Goal: Transaction & Acquisition: Purchase product/service

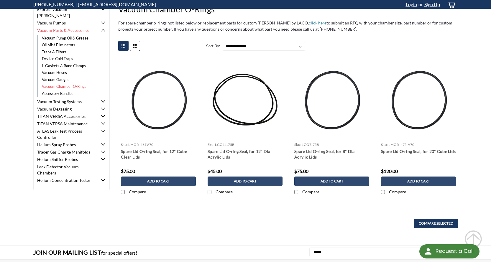
scroll to position [29, 0]
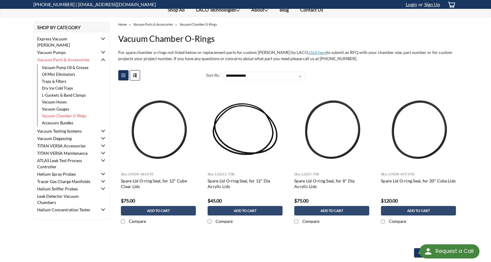
click at [481, 124] on body "Request a Call Request a Call .st0{fill:#4D4D4D;} Created with Sketch. Created …" at bounding box center [245, 209] width 491 height 476
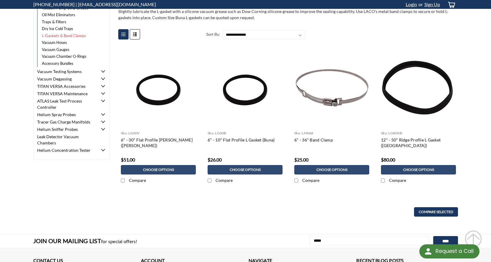
scroll to position [88, 0]
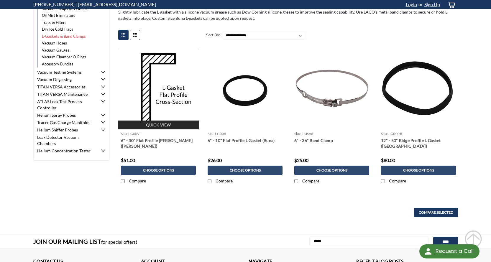
click at [156, 98] on img at bounding box center [158, 89] width 81 height 81
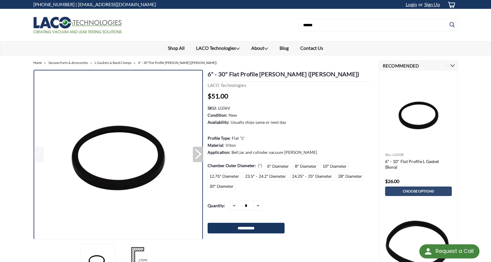
click at [133, 170] on img at bounding box center [118, 155] width 170 height 170
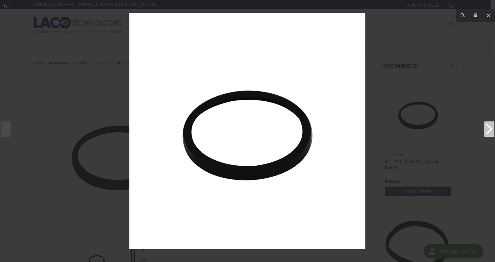
click at [391, 94] on div at bounding box center [247, 131] width 495 height 262
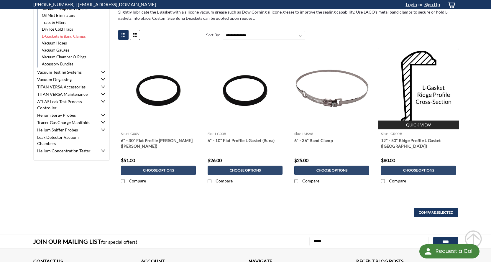
click at [427, 84] on img at bounding box center [418, 89] width 81 height 81
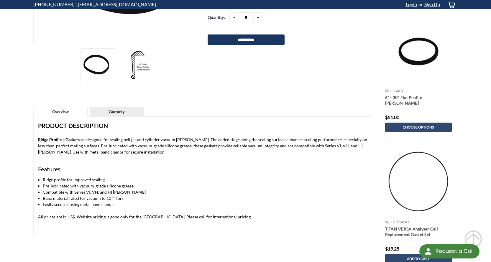
scroll to position [236, 0]
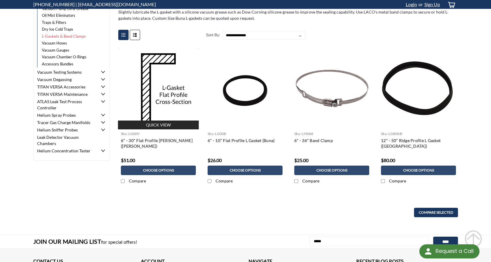
click at [174, 93] on img at bounding box center [158, 89] width 81 height 81
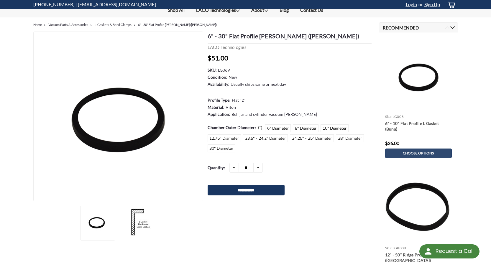
scroll to position [29, 0]
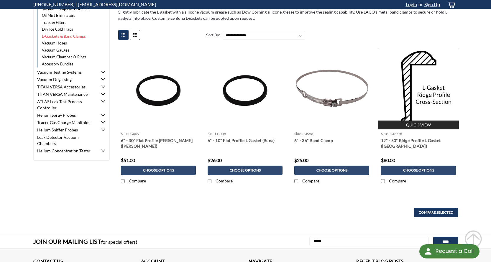
click at [422, 92] on img at bounding box center [418, 89] width 81 height 81
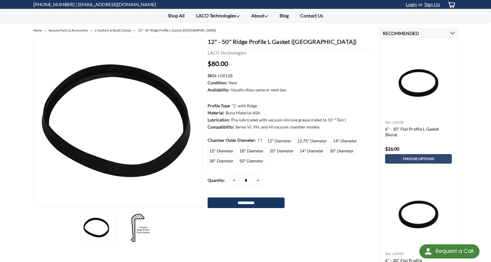
scroll to position [59, 0]
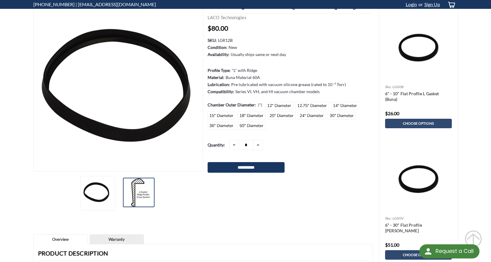
click at [137, 197] on img at bounding box center [137, 192] width 29 height 29
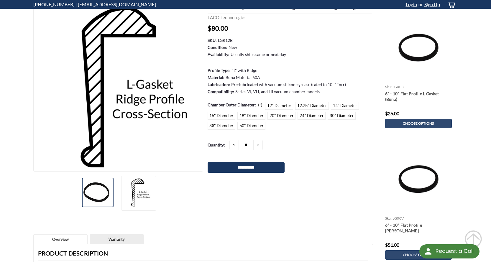
click at [98, 195] on img at bounding box center [96, 192] width 29 height 29
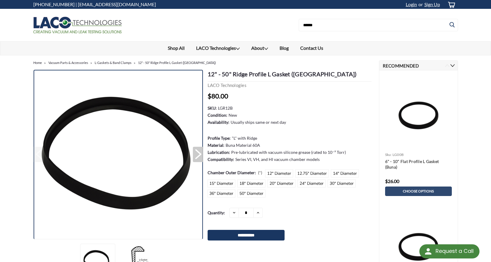
click at [192, 159] on img at bounding box center [118, 155] width 170 height 170
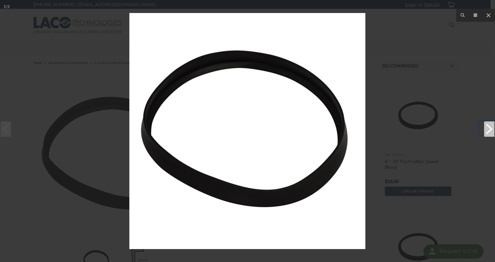
click at [488, 129] on link at bounding box center [486, 128] width 15 height 15
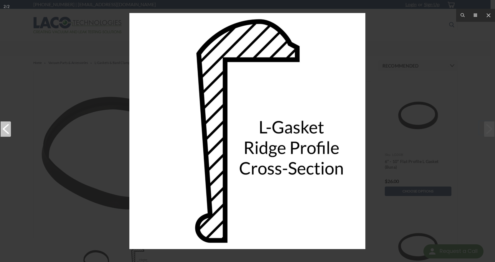
click at [450, 137] on div at bounding box center [247, 131] width 495 height 262
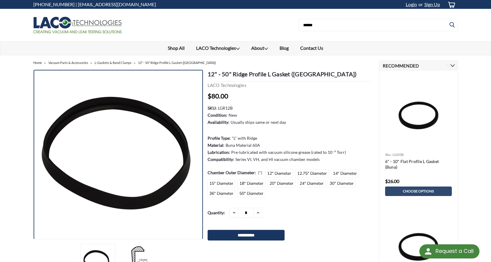
scroll to position [59, 0]
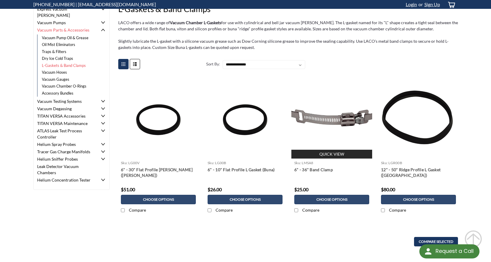
scroll to position [59, 0]
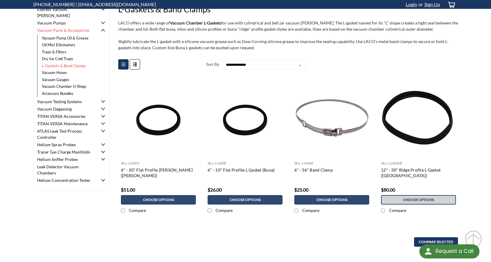
click at [433, 200] on span "Choose Options" at bounding box center [418, 200] width 31 height 4
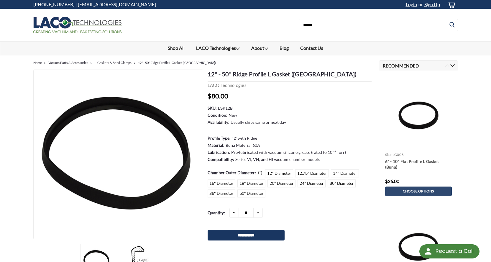
scroll to position [29, 0]
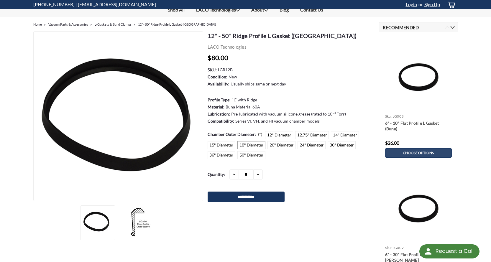
click at [241, 145] on label "18" Diameter" at bounding box center [251, 145] width 28 height 8
